Goal: Transaction & Acquisition: Purchase product/service

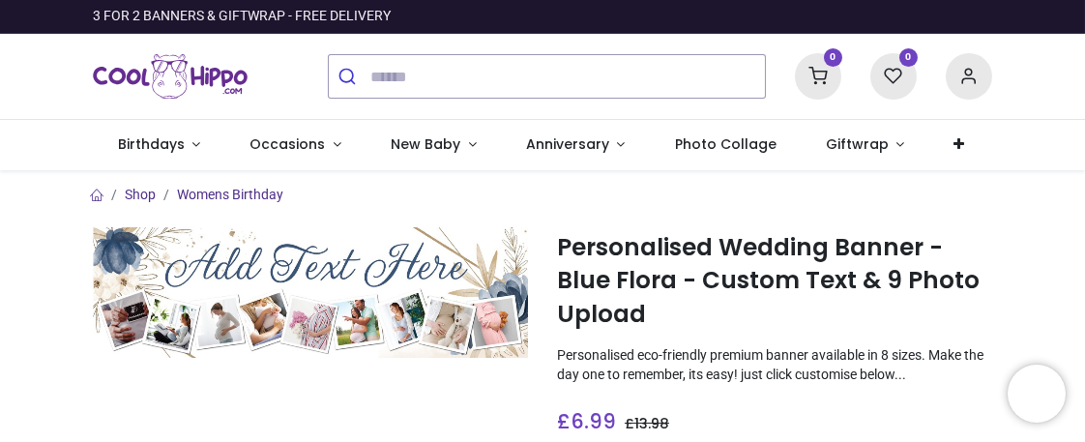
scroll to position [290, 0]
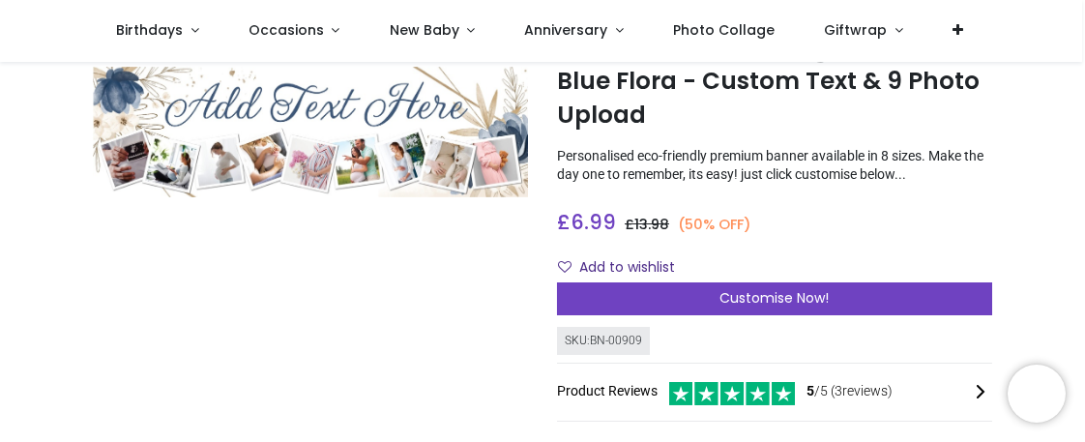
scroll to position [97, 0]
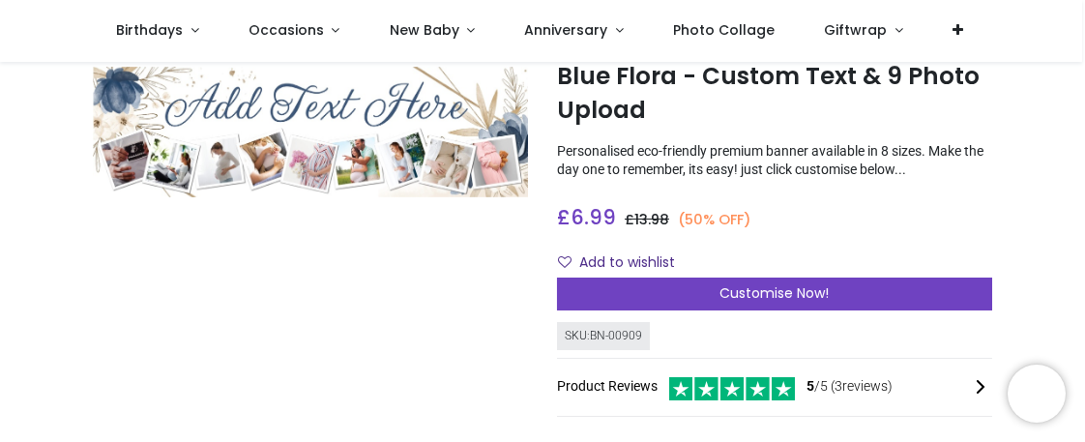
click at [836, 293] on div "Customise Now!" at bounding box center [774, 293] width 435 height 33
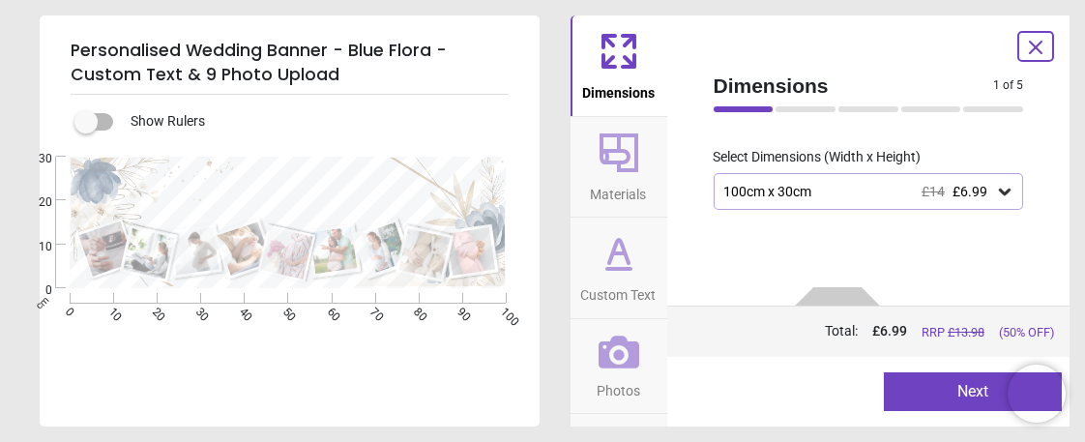
click at [999, 192] on icon at bounding box center [1005, 192] width 12 height 7
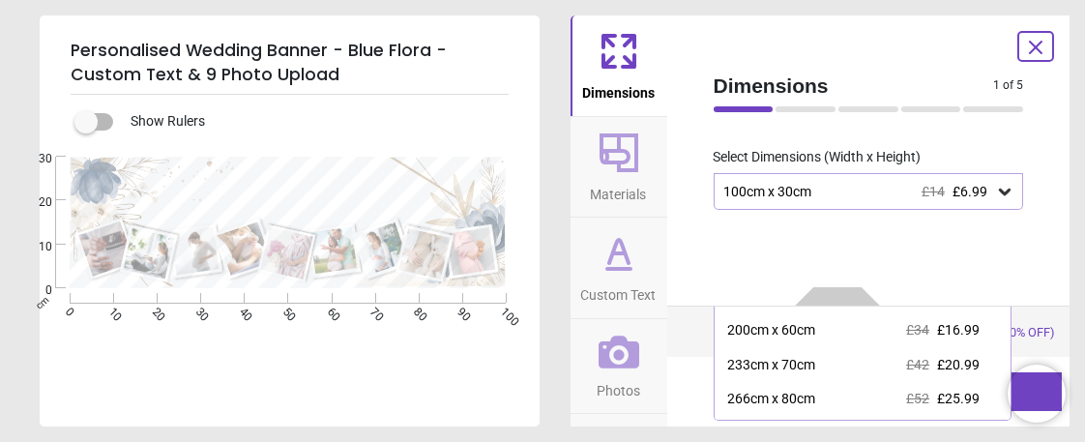
click at [889, 51] on div "Dimensions 1 of 5 1 of 6 Please select your preferred width and height Measurem…" at bounding box center [868, 220] width 403 height 411
click at [1038, 45] on icon at bounding box center [1035, 47] width 23 height 23
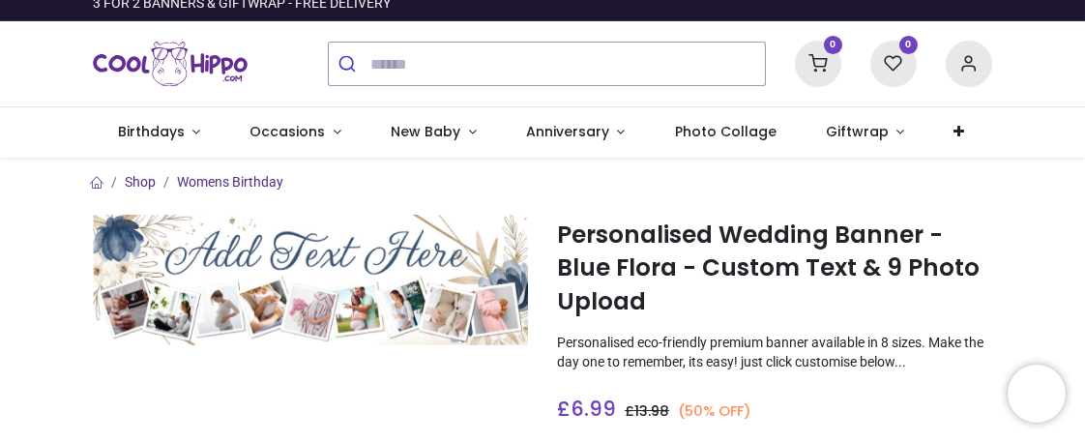
scroll to position [0, 0]
